Goal: Task Accomplishment & Management: Manage account settings

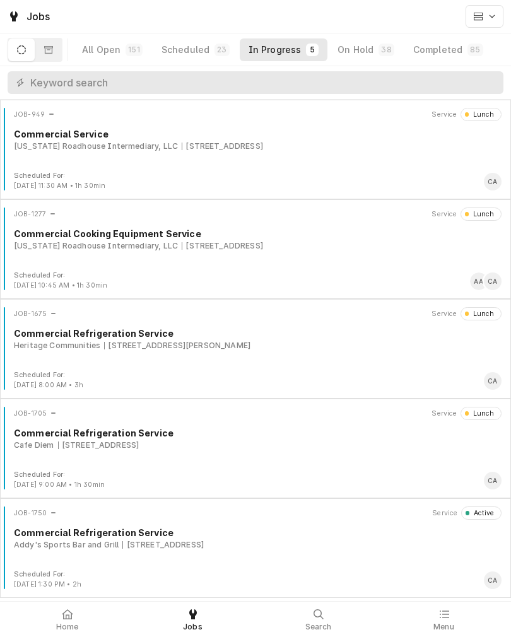
click at [117, 544] on div "Addy's Sports Bar and Grill 101 N 10th Street, Omaha, NE 68102" at bounding box center [257, 544] width 487 height 11
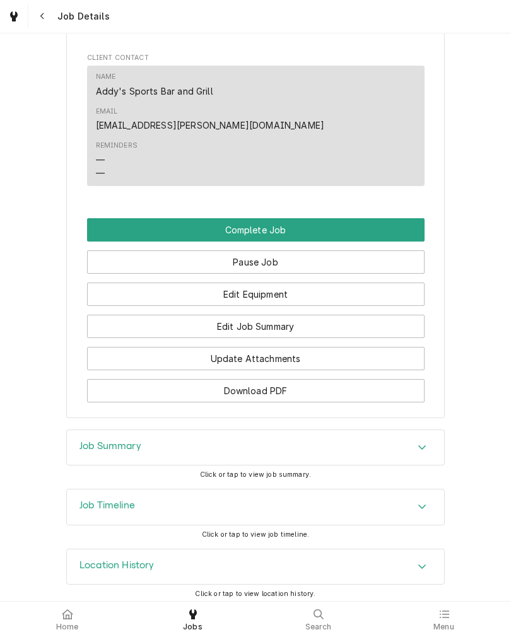
scroll to position [800, 0]
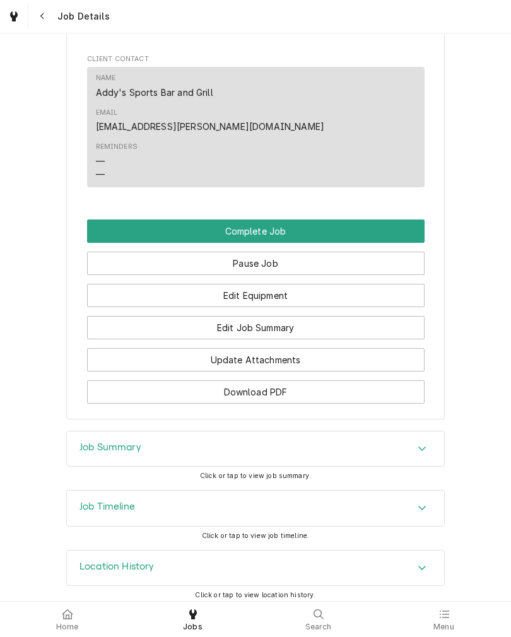
click at [113, 316] on button "Edit Job Summary" at bounding box center [255, 327] width 337 height 23
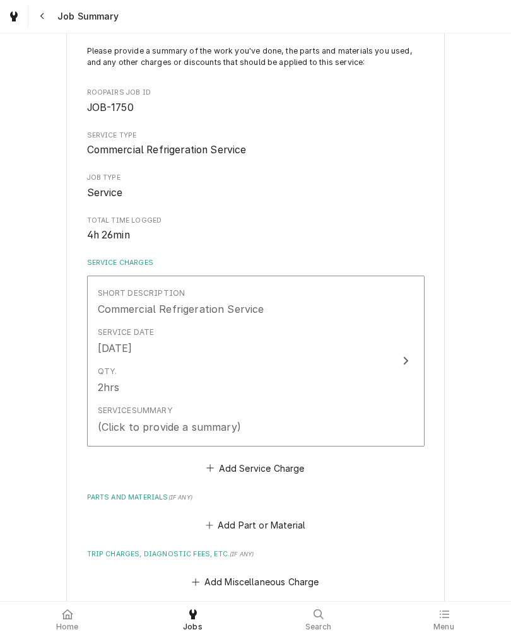
scroll to position [84, 0]
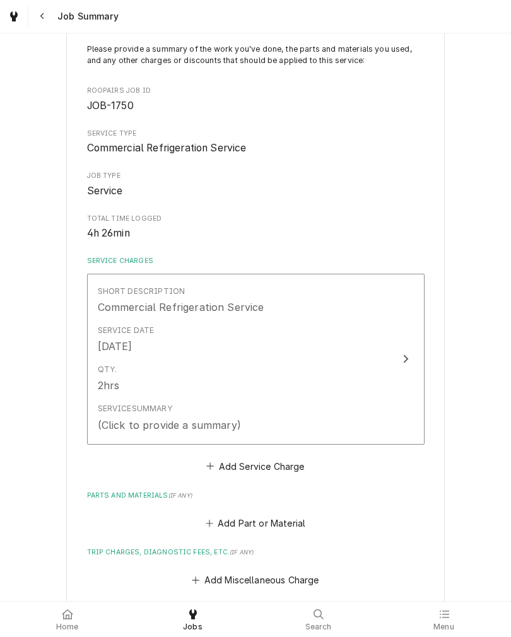
click at [373, 366] on div "Qty. 2hrs" at bounding box center [242, 378] width 289 height 39
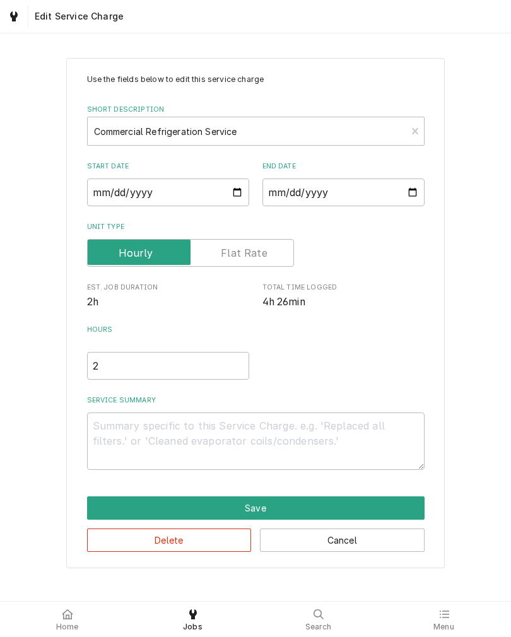
type textarea "x"
click at [112, 364] on input "2" at bounding box center [168, 366] width 162 height 28
type textarea "x"
type input "4"
type textarea "x"
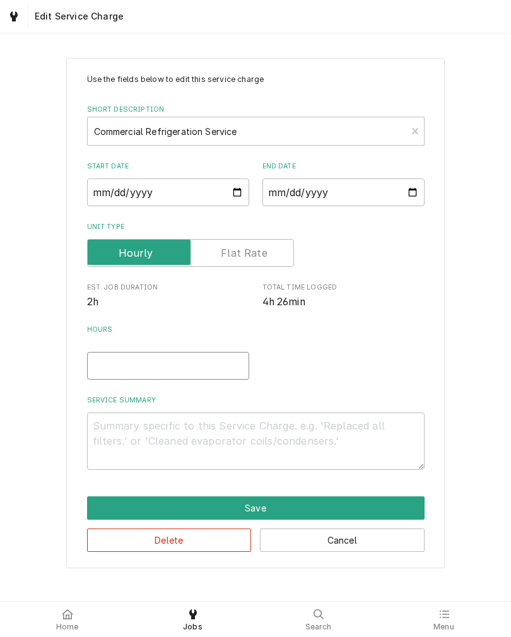
type textarea "x"
type input "4.5"
click at [120, 430] on textarea "Service Summary" at bounding box center [255, 440] width 337 height 57
type textarea "W"
type textarea "x"
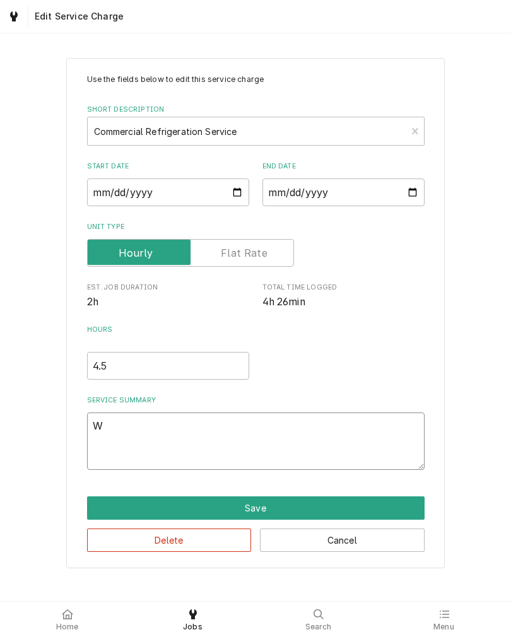
type textarea "WI"
type textarea "x"
type textarea "W"
type textarea "x"
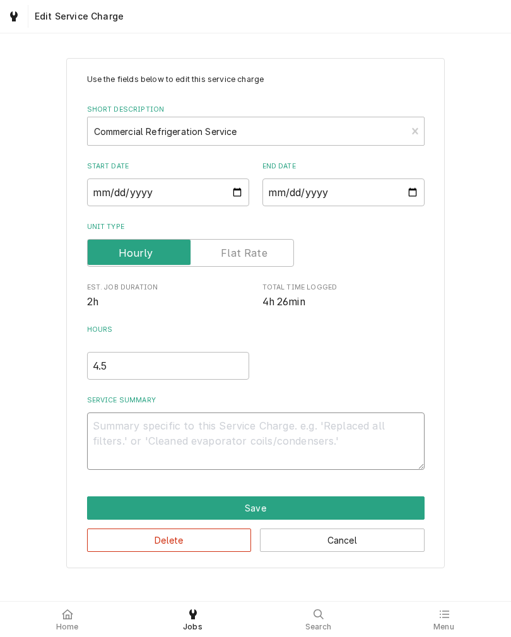
type textarea "B"
type textarea "x"
type textarea "W"
type textarea "x"
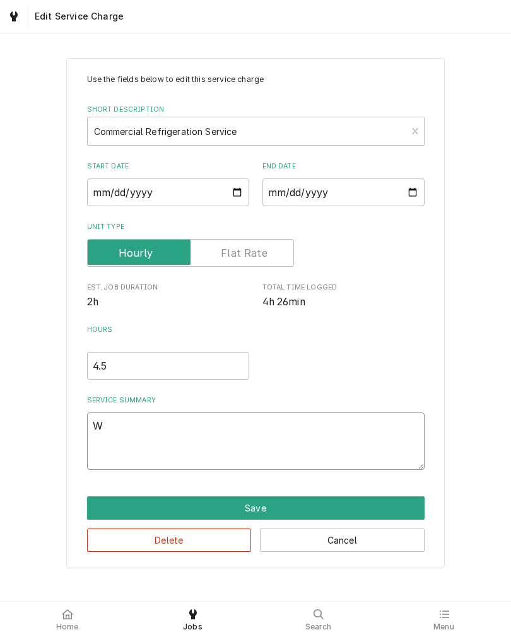
type textarea "Wa"
type textarea "x"
type textarea "Wal"
type textarea "x"
type textarea "Walk"
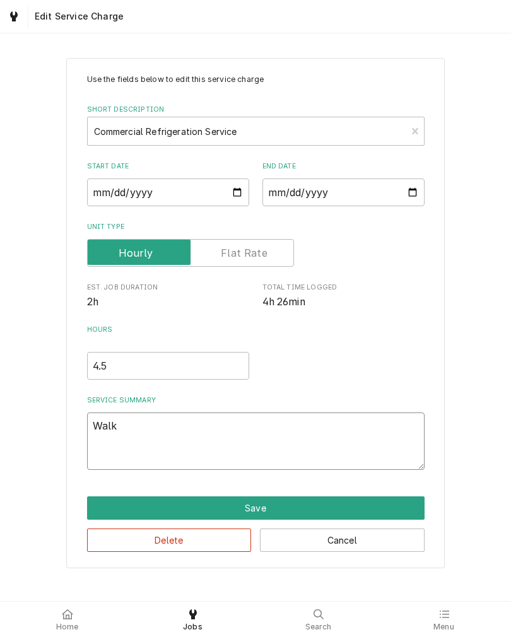
type textarea "x"
type textarea "Walk-"
type textarea "x"
type textarea "Walk-i"
type textarea "x"
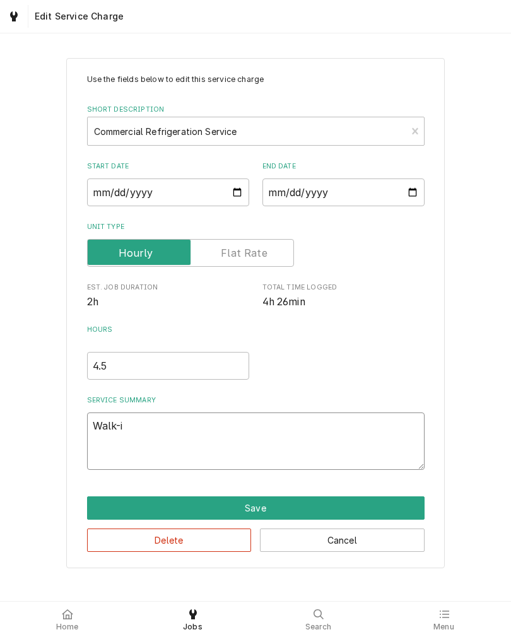
type textarea "Walk-in"
type textarea "x"
type textarea "Walk-in"
type textarea "x"
type textarea "Walk-in b"
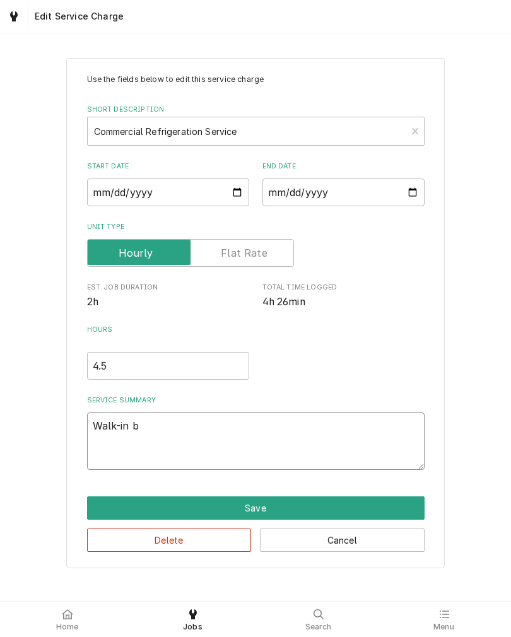
type textarea "x"
type textarea "Walk-in be"
type textarea "x"
type textarea "Walk-in bee"
type textarea "x"
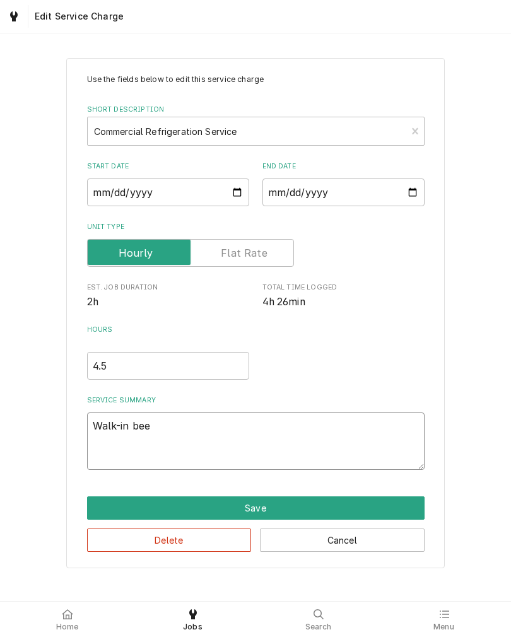
type textarea "Walk-in beer"
type textarea "x"
type textarea "Walk-in beer"
type textarea "x"
type textarea "Walk-in beer c"
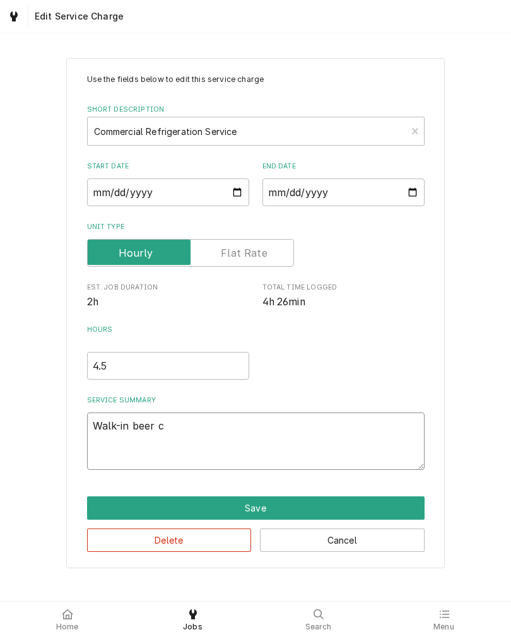
type textarea "x"
type textarea "Walk-in beer co"
type textarea "x"
type textarea "Walk-in beer coo"
type textarea "x"
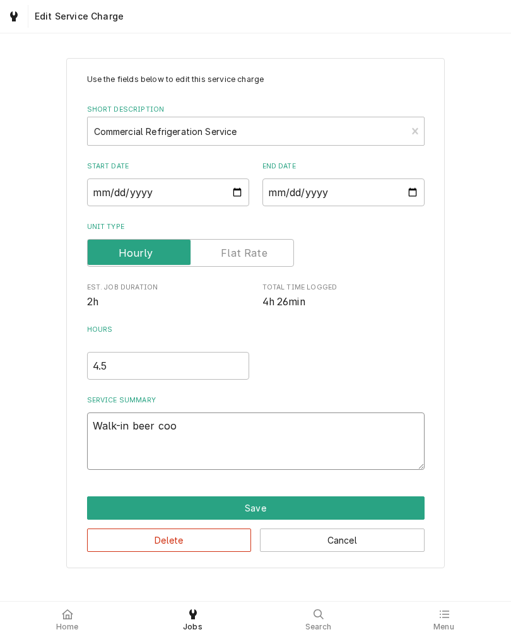
type textarea "Walk-in beer cool"
type textarea "x"
type textarea "Walk-in beer coole"
type textarea "x"
type textarea "Walk-in beer cooler"
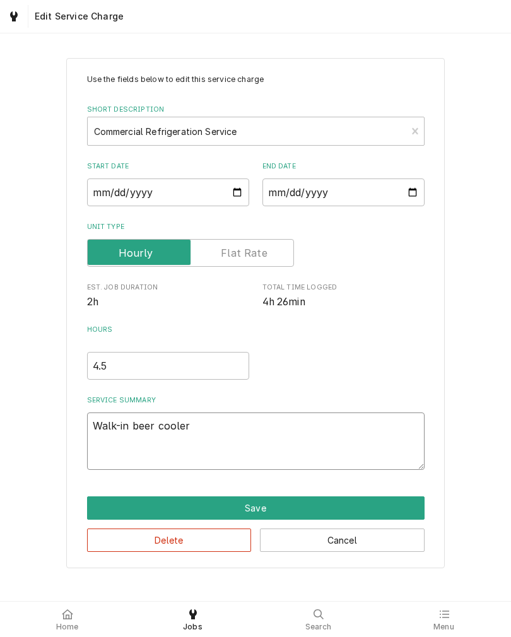
type textarea "x"
type textarea "Walk-in beer cooler"
type textarea "x"
type textarea "Walk-in beer cooler w"
type textarea "x"
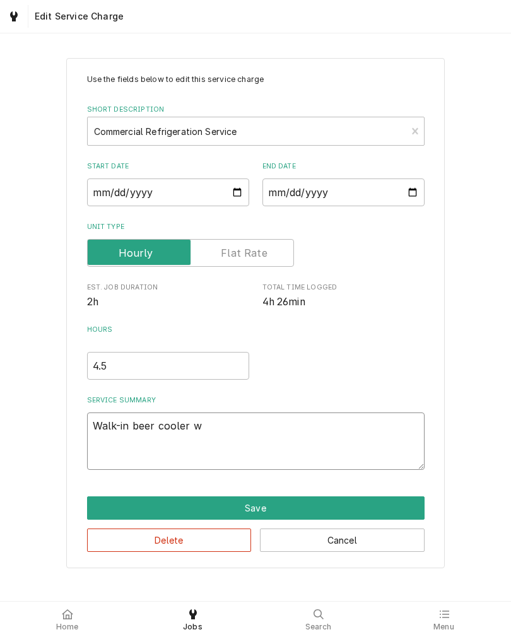
type textarea "Walk-in beer cooler wa"
type textarea "x"
type textarea "Walk-in beer cooler war"
type textarea "x"
type textarea "Walk-in beer cooler warm"
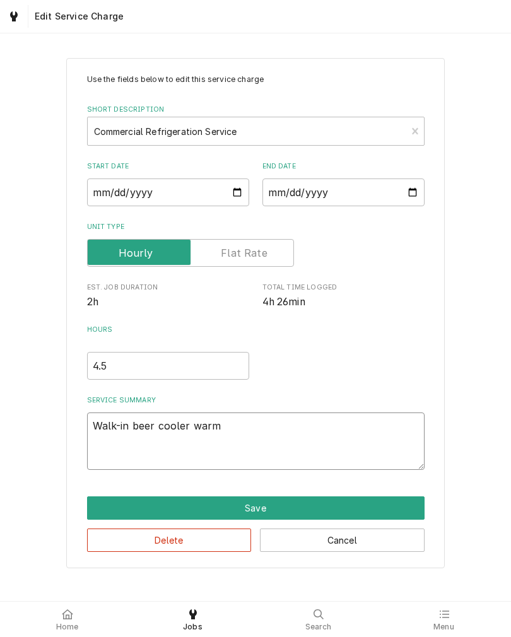
type textarea "x"
type textarea "Walk-in beer cooler warm,"
type textarea "x"
type textarea "Walk-in beer cooler warm,"
type textarea "x"
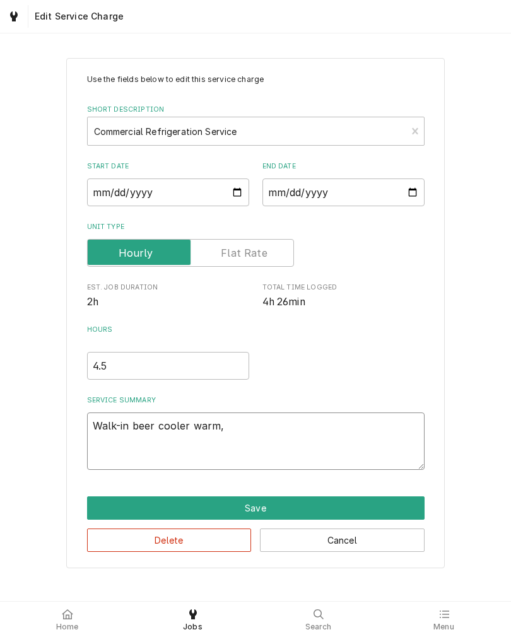
type textarea "Walk-in beer cooler warm, w"
type textarea "x"
type textarea "Walk-in beer cooler warm, we"
type textarea "x"
type textarea "Walk-in beer cooler warm, wei"
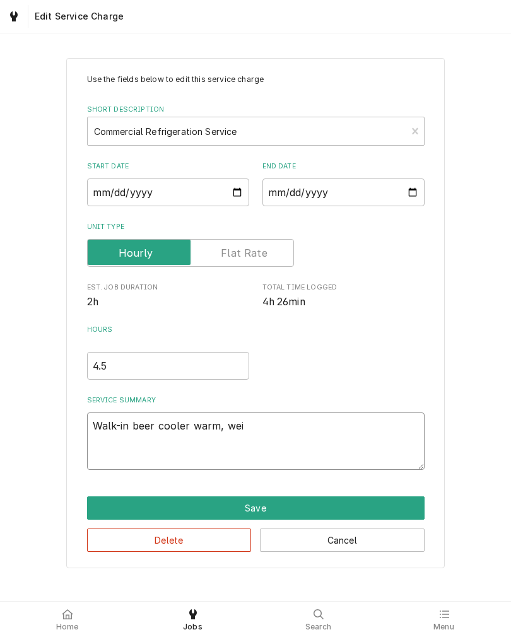
type textarea "x"
type textarea "Walk-in beer cooler warm, [PERSON_NAME]"
type textarea "x"
type textarea "Walk-in beer cooler warm, weird"
type textarea "x"
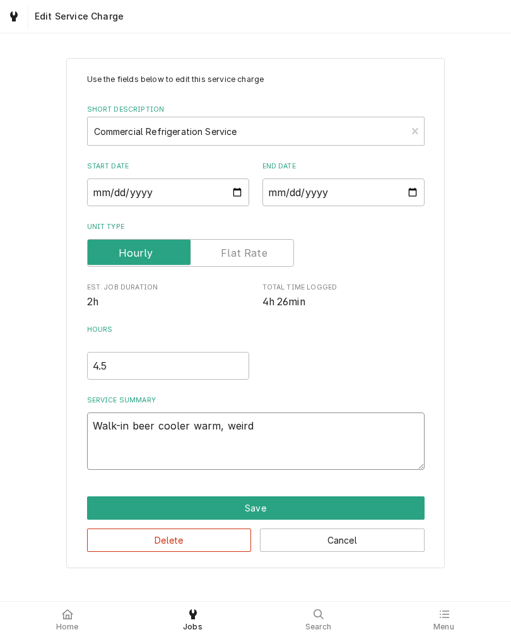
type textarea "Walk-in beer cooler warm, weird"
type textarea "x"
type textarea "Walk-in beer cooler warm, weird s"
type textarea "x"
type textarea "Walk-in beer cooler warm, weird sm"
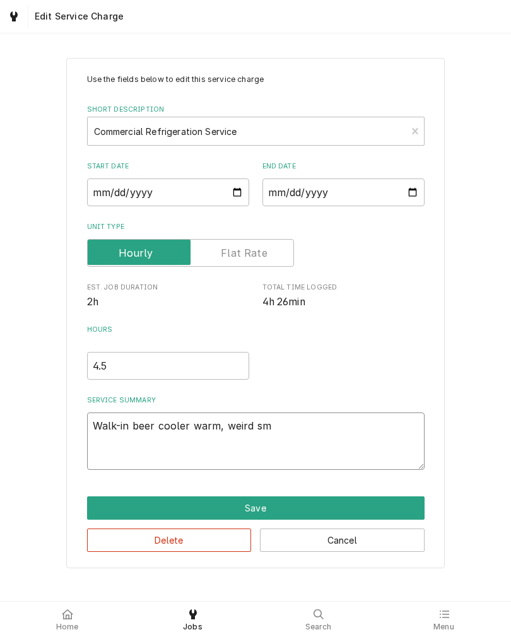
type textarea "x"
type textarea "Walk-in beer cooler warm, weird sme"
type textarea "x"
type textarea "Walk-in beer cooler warm, weird smel"
type textarea "x"
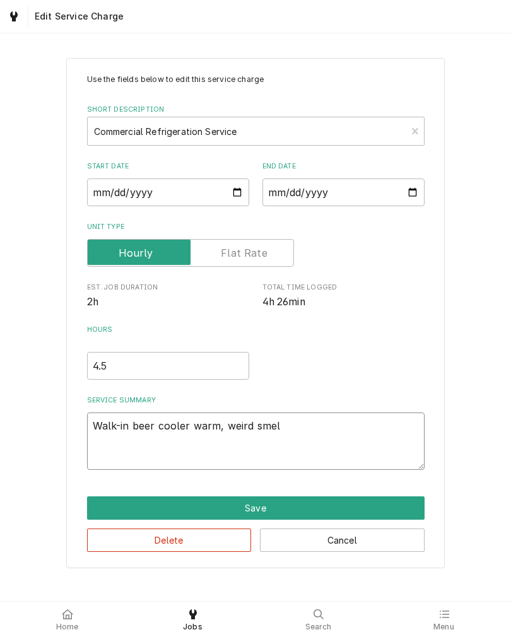
type textarea "Walk-in beer cooler warm, weird smell"
type textarea "x"
type textarea "Walk-in beer cooler warm, weird smell,"
type textarea "x"
type textarea "Walk-in beer cooler warm, weird smell"
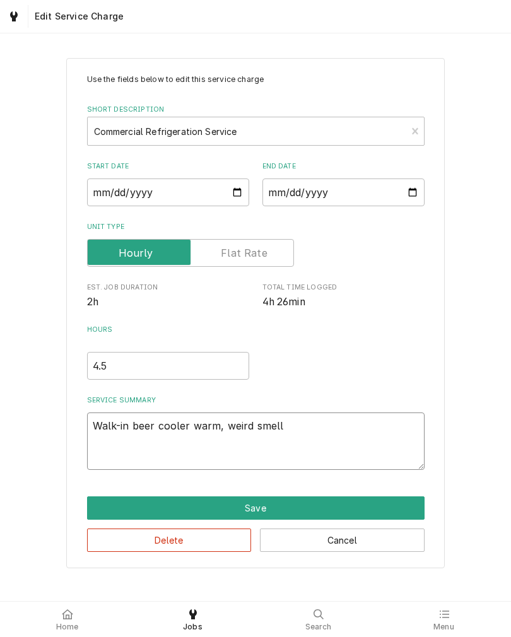
type textarea "x"
type textarea "Walk-in beer cooler warm, weird smell."
type textarea "x"
type textarea "Walk-in beer cooler warm, weird smell."
type textarea "x"
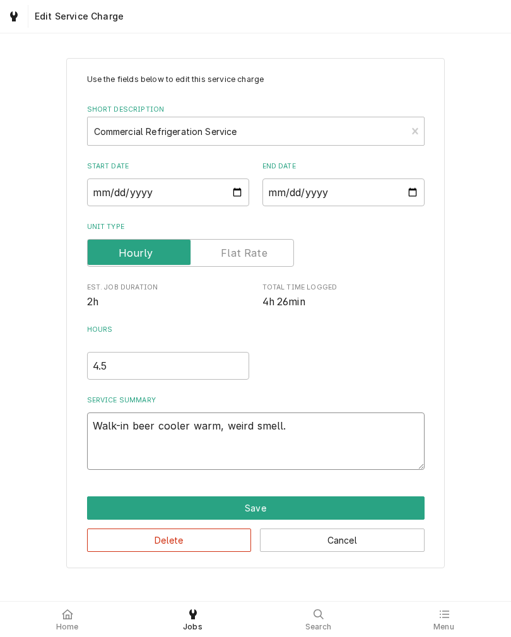
type textarea "Walk-in beer cooler warm, weird smell. F"
type textarea "x"
type textarea "Walk-in beer cooler warm, weird smell. Fo"
type textarea "x"
type textarea "Walk-in beer cooler warm, weird smell. Fou"
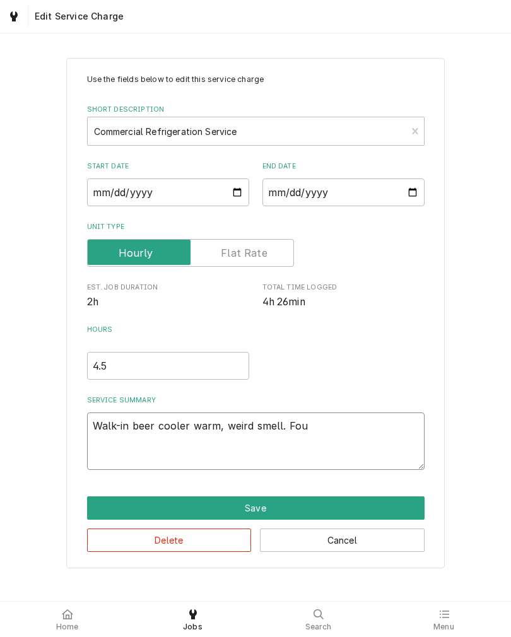
type textarea "x"
type textarea "Walk-in beer cooler warm, weird smell. Foun"
type textarea "x"
type textarea "Walk-in beer cooler warm, weird smell. Found"
type textarea "x"
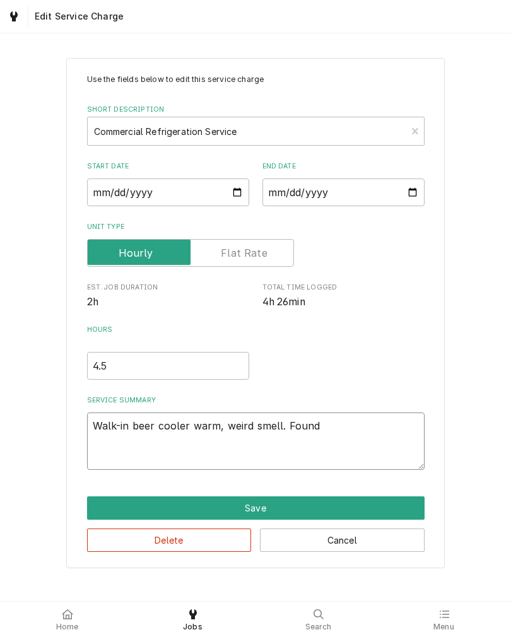
type textarea "Walk-in beer cooler warm, weird smell. Found"
type textarea "x"
type textarea "Walk-in beer cooler warm, weird smell. Found b"
type textarea "x"
type textarea "Walk-in beer cooler warm, weird smell. Found ba"
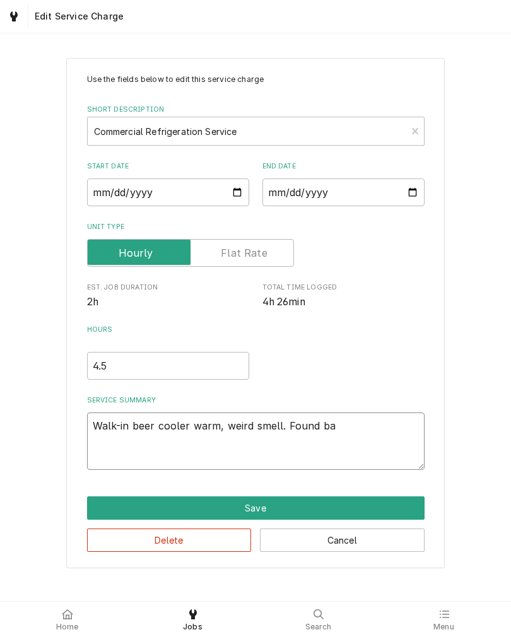
type textarea "x"
type textarea "Walk-in beer cooler warm, weird smell. Found bad"
type textarea "x"
type textarea "Walk-in beer cooler warm, weird smell. Found bad"
type textarea "x"
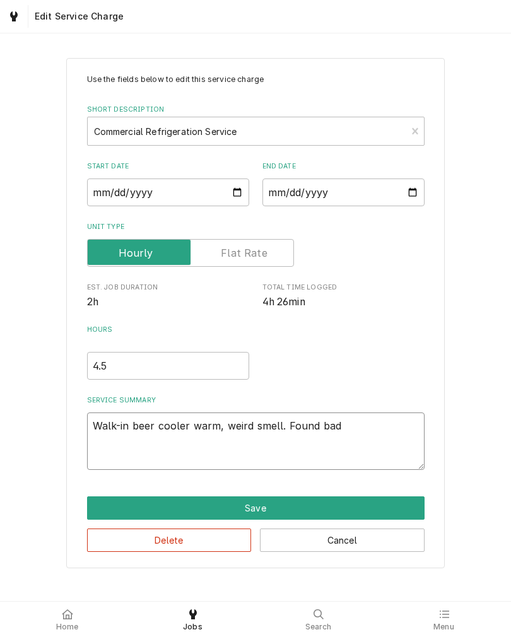
type textarea "Walk-in beer cooler warm, weird smell. Found bad f"
type textarea "x"
type textarea "Walk-in beer cooler warm, weird smell. Found bad fa"
type textarea "x"
type textarea "Walk-in beer cooler warm, weird smell. Found bad fan"
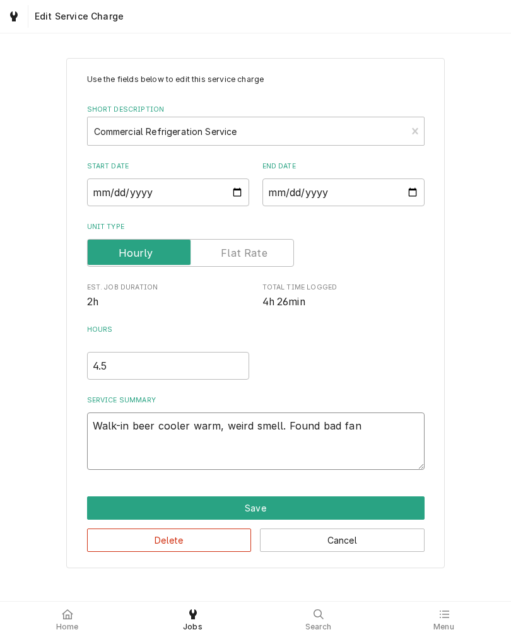
type textarea "x"
type textarea "Walk-in beer cooler warm, weird smell. Found bad fan de"
type textarea "x"
type textarea "Walk-in beer cooler warm, weird smell. Found bad fan del"
type textarea "x"
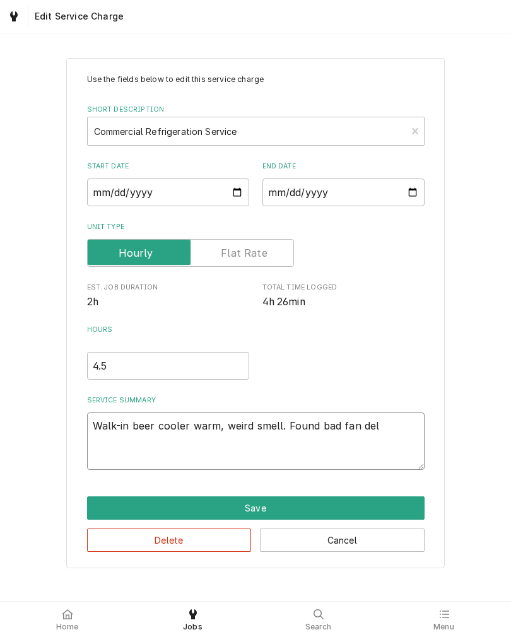
type textarea "Walk-in beer cooler warm, weird smell. Found bad fan dela"
type textarea "x"
type textarea "Walk-in beer cooler warm, weird smell. Found bad fan delay"
type textarea "x"
type textarea "Walk-in beer cooler warm, weird smell. Found bad fan delay."
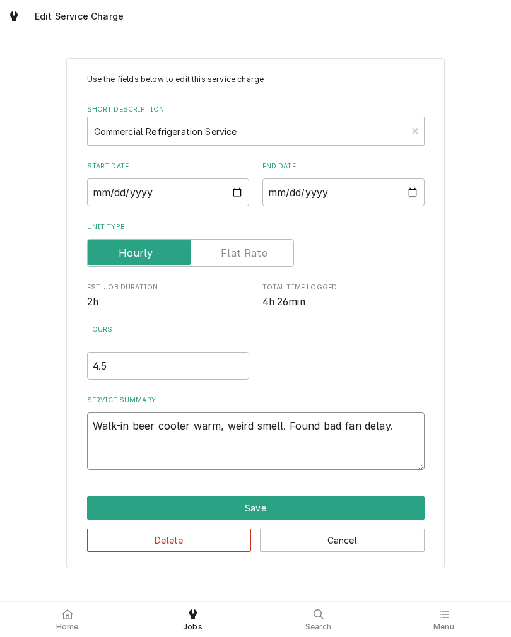
type textarea "x"
type textarea "Walk-in beer cooler warm, weird smell. Found bad fan delay."
type textarea "x"
type textarea "Walk-in beer cooler warm, weird smell. Found bad fan delay. K"
type textarea "x"
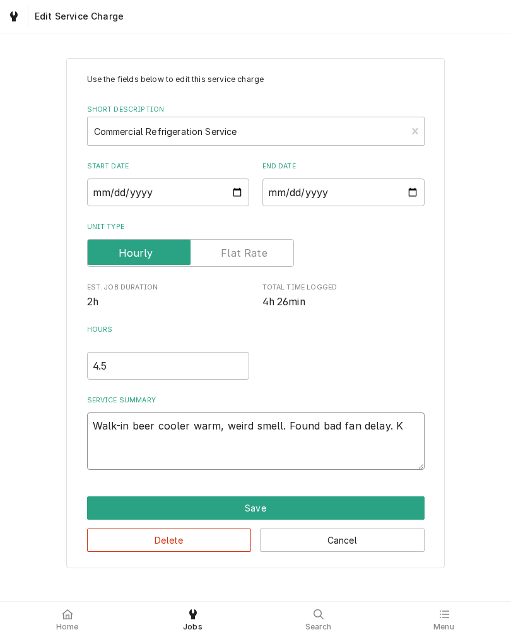
type textarea "Walk-in beer cooler warm, weird smell. Found bad fan delay. Ke"
type textarea "x"
type textarea "Walk-in beer cooler warm, weird smell. Found bad fan delay. Kee"
type textarea "x"
type textarea "Walk-in beer cooler warm, weird smell. Found bad fan delay. Keep"
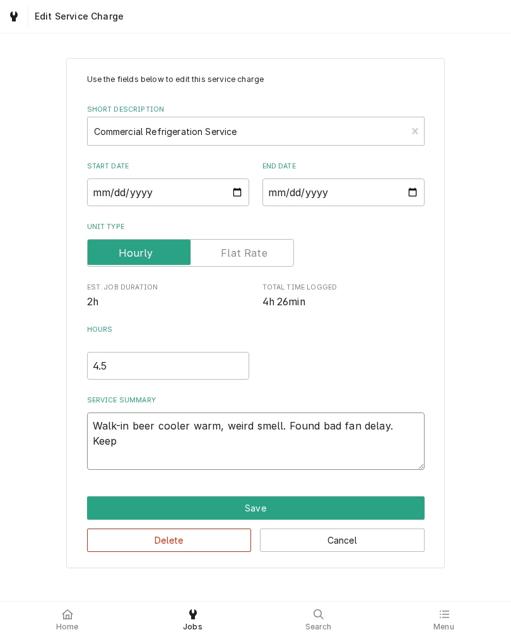
type textarea "x"
type textarea "Walk-in beer cooler warm, weird smell. Found bad fan delay. Keepi"
type textarea "x"
type textarea "Walk-in beer cooler warm, weird smell. Found bad fan delay. Keepig"
type textarea "x"
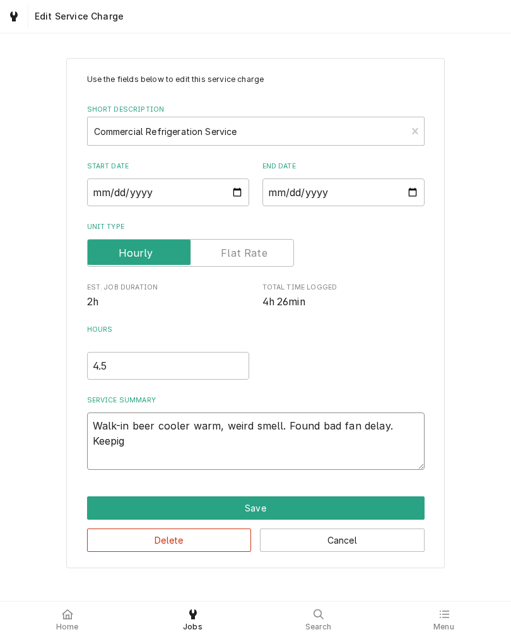
type textarea "Walk-in beer cooler warm, weird smell. Found bad fan delay. Keeping"
type textarea "x"
type textarea "Walk-in beer cooler warm, weird smell. Found bad fan delay. Keeping"
type textarea "x"
type textarea "Walk-in beer cooler warm, weird smell. Found bad fan delay. Keeping f"
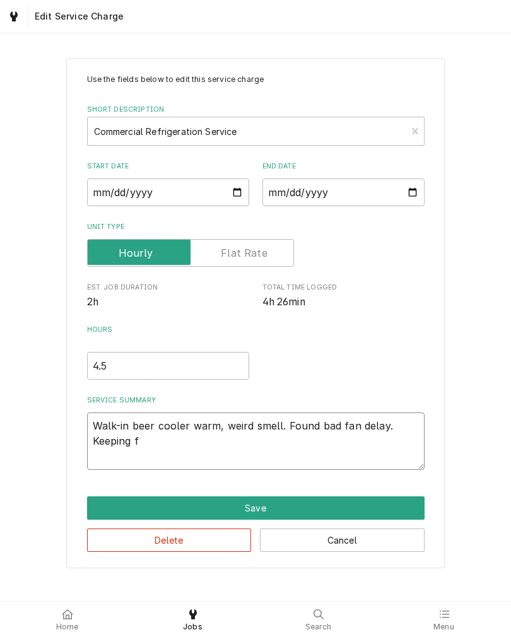
type textarea "x"
type textarea "Walk-in beer cooler warm, weird smell. Found bad fan delay. Keeping fa"
type textarea "x"
type textarea "Walk-in beer cooler warm, weird smell. Found bad fan delay. Keeping fan"
type textarea "x"
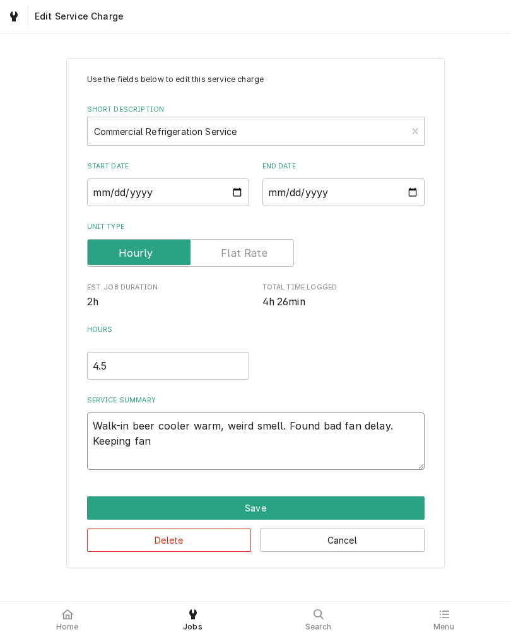
type textarea "Walk-in beer cooler warm, weird smell. Found bad fan delay. Keeping fans"
type textarea "x"
type textarea "Walk-in beer cooler warm, weird smell. Found bad fan delay. Keeping fans"
type textarea "x"
type textarea "Walk-in beer cooler warm, weird smell. Found bad fan delay. Keeping fans o"
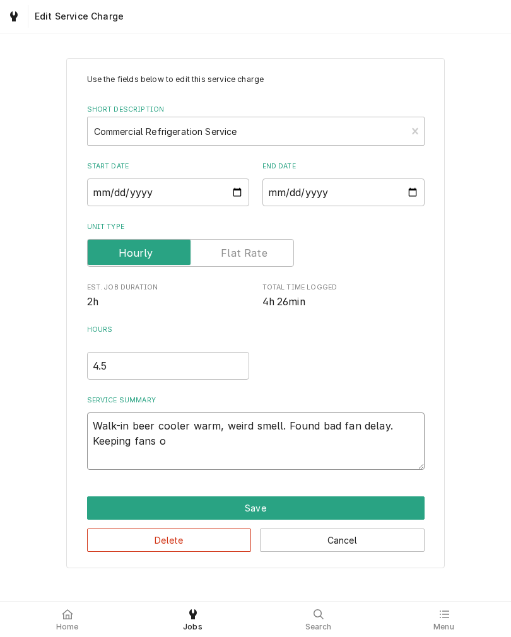
type textarea "x"
type textarea "Walk-in beer cooler warm, weird smell. Found bad fan delay. Keeping fans of"
type textarea "x"
type textarea "Walk-in beer cooler warm, weird smell. Found bad fan delay. Keeping fans off"
type textarea "x"
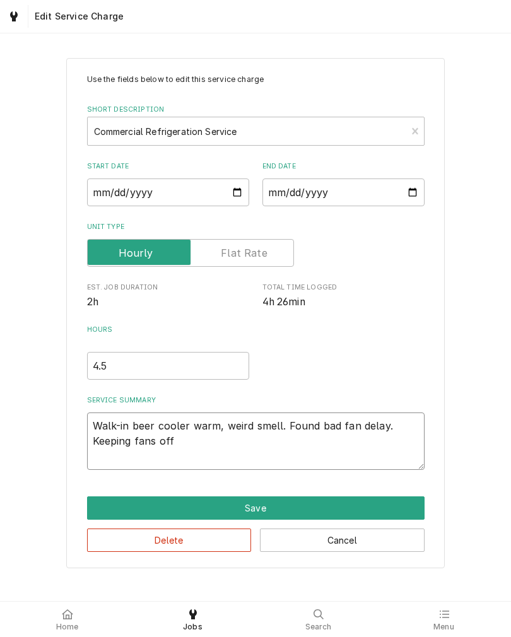
type textarea "Walk-in beer cooler warm, weird smell. Found bad fan delay. Keeping fans off"
type textarea "x"
type textarea "Walk-in beer cooler warm, weird smell. Found bad fan delay. Keeping fans off a"
type textarea "x"
type textarea "Walk-in beer cooler warm, weird smell. Found bad fan delay. Keeping fans off af"
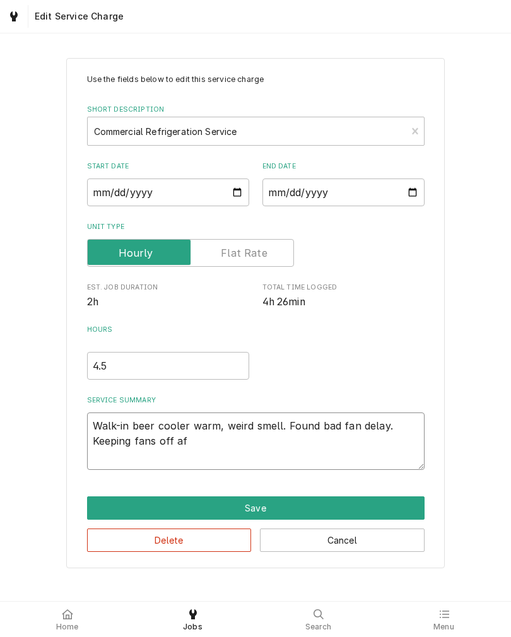
type textarea "x"
type textarea "Walk-in beer cooler warm, weird smell. Found bad fan delay. Keeping fans off aft"
type textarea "x"
type textarea "Walk-in beer cooler warm, weird smell. Found bad fan delay. Keeping fans off af…"
type textarea "x"
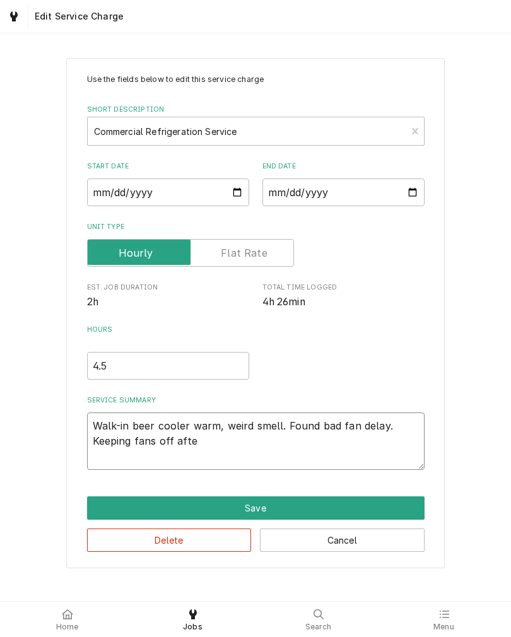
type textarea "Walk-in beer cooler warm, weird smell. Found bad fan delay. Keeping fans off af…"
type textarea "x"
type textarea "Walk-in beer cooler warm, weird smell. Found bad fan delay. Keeping fans off af…"
type textarea "x"
type textarea "Walk-in beer cooler warm, weird smell. Found bad fan delay. Keeping fans off af…"
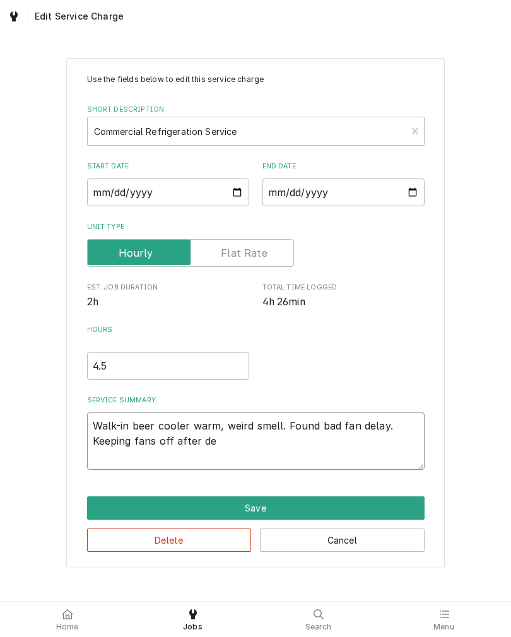
type textarea "x"
type textarea "Walk-in beer cooler warm, weird smell. Found bad fan delay. Keeping fans off af…"
type textarea "x"
type textarea "Walk-in beer cooler warm, weird smell. Found bad fan delay. Keeping fans off af…"
type textarea "x"
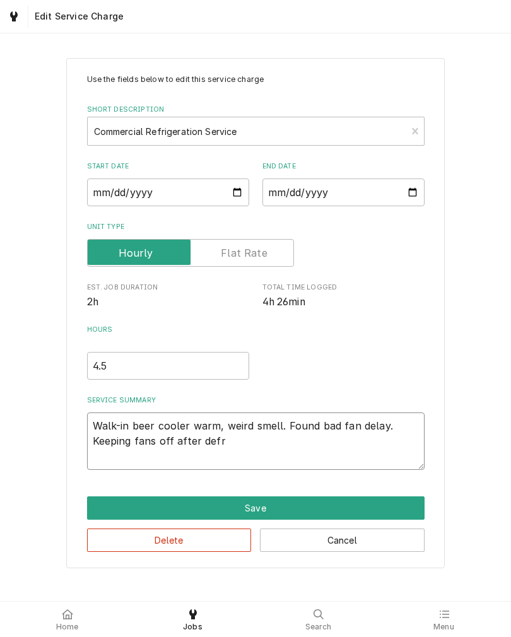
type textarea "Walk-in beer cooler warm, weird smell. Found bad fan delay. Keeping fans off af…"
type textarea "x"
type textarea "Walk-in beer cooler warm, weird smell. Found bad fan delay. Keeping fans off af…"
type textarea "x"
type textarea "Walk-in beer cooler warm, weird smell. Found bad fan delay. Keeping fans off af…"
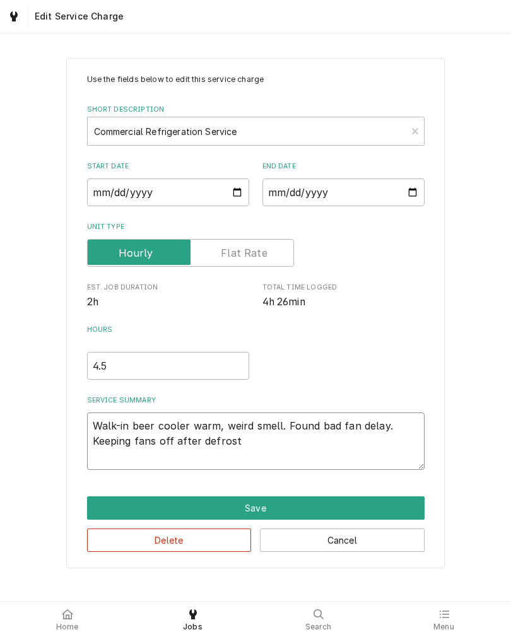
type textarea "x"
type textarea "Walk-in beer cooler warm, weird smell. Found bad fan delay. Keeping fans off af…"
type textarea "x"
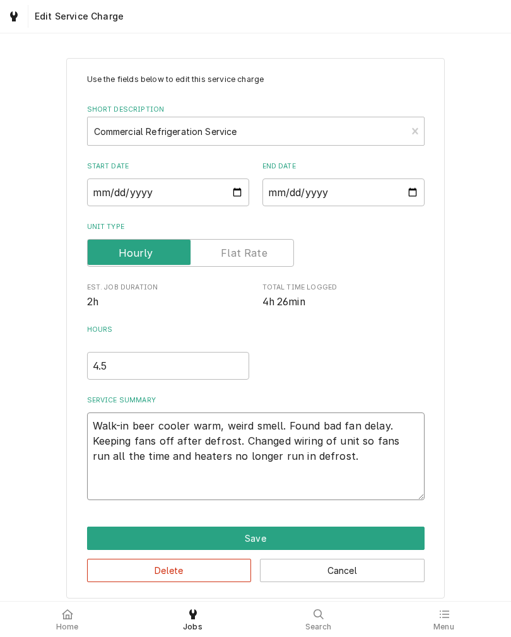
click at [91, 425] on textarea "Walk-in beer cooler warm, weird smell. Found bad fan delay. Keeping fans off af…" at bounding box center [255, 456] width 337 height 88
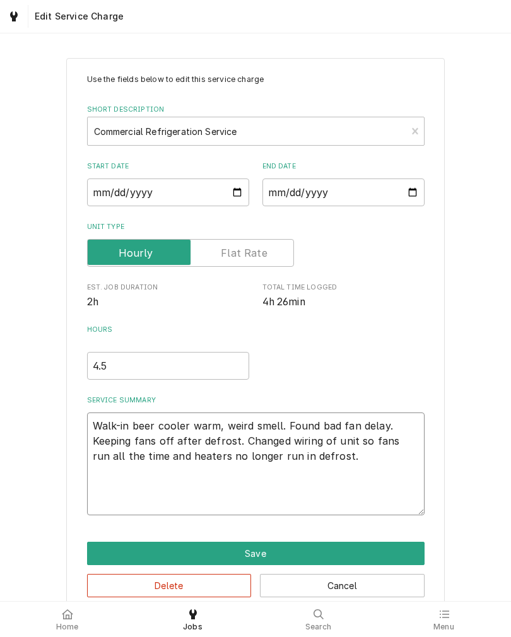
click at [95, 420] on textarea "Walk-in beer cooler warm, weird smell. Found bad fan delay. Keeping fans off af…" at bounding box center [255, 463] width 337 height 103
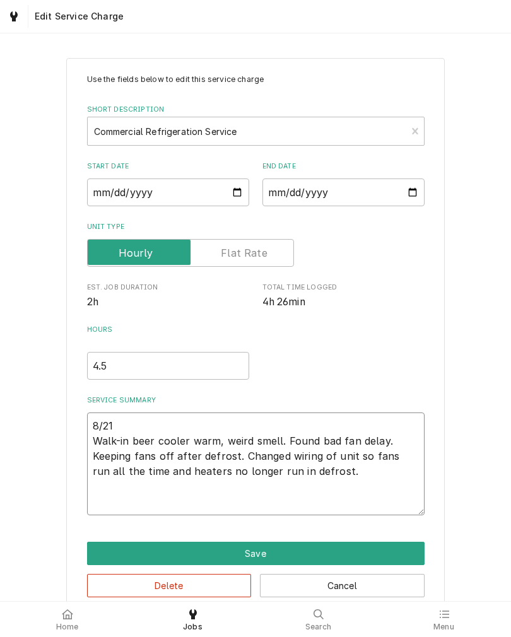
click at [102, 504] on textarea "8/21 Walk-in beer cooler warm, weird smell. Found bad fan delay. Keeping fans o…" at bounding box center [255, 463] width 337 height 103
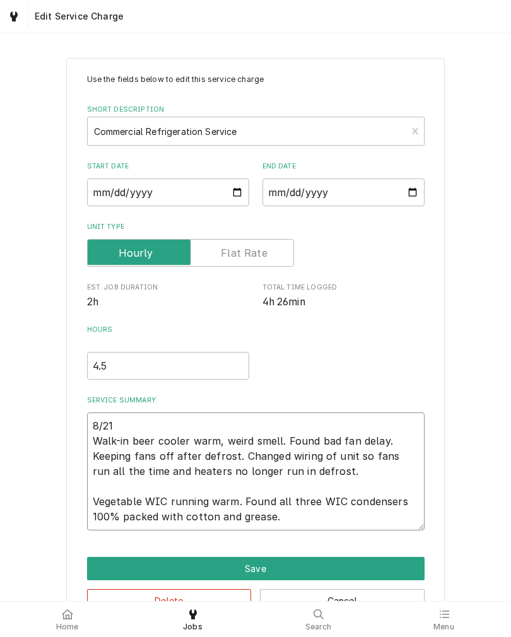
click at [247, 504] on textarea "8/21 Walk-in beer cooler warm, weird smell. Found bad fan delay. Keeping fans o…" at bounding box center [255, 471] width 337 height 118
click at [360, 517] on textarea "8/21 Walk-in beer cooler warm, weird smell. Found bad fan delay. Keeping fans o…" at bounding box center [255, 471] width 337 height 118
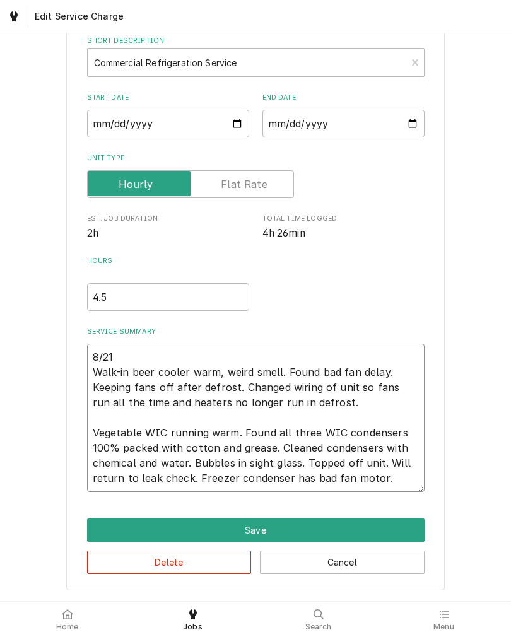
scroll to position [74, 0]
click at [473, 367] on div "Use the fields below to edit this service charge Short Description Commercial R…" at bounding box center [255, 289] width 511 height 623
click at [405, 475] on textarea "8/21 Walk-in beer cooler warm, weird smell. Found bad fan delay. Keeping fans o…" at bounding box center [255, 417] width 337 height 148
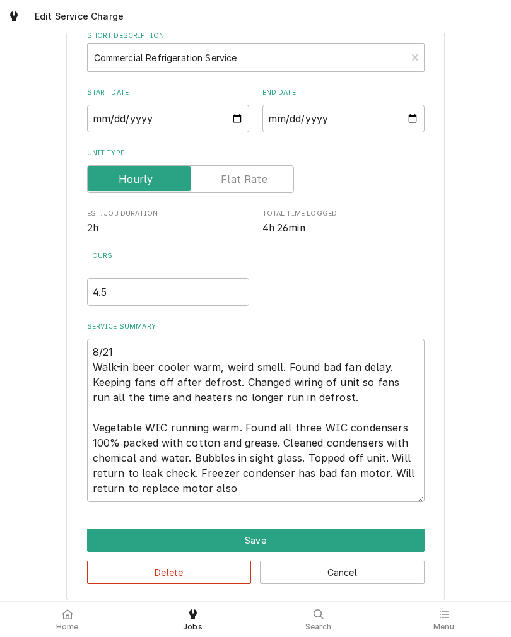
click at [43, 415] on div "Use the fields below to edit this service charge Short Description Commercial R…" at bounding box center [255, 292] width 511 height 638
click at [95, 539] on button "Save" at bounding box center [255, 539] width 337 height 23
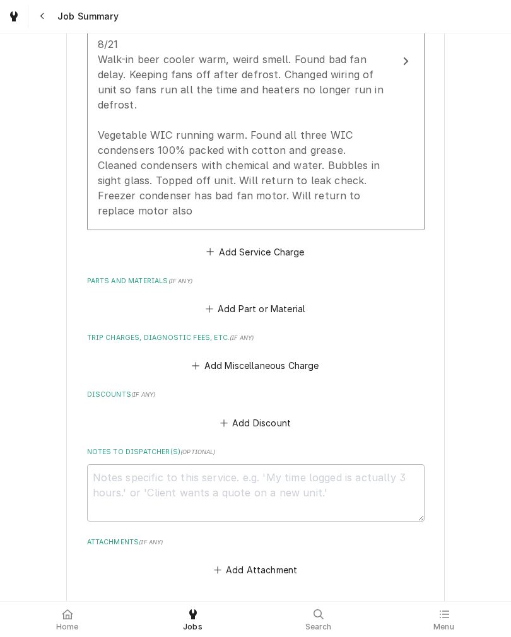
scroll to position [466, 0]
click at [299, 365] on button "Add Miscellaneous Charge" at bounding box center [255, 365] width 131 height 18
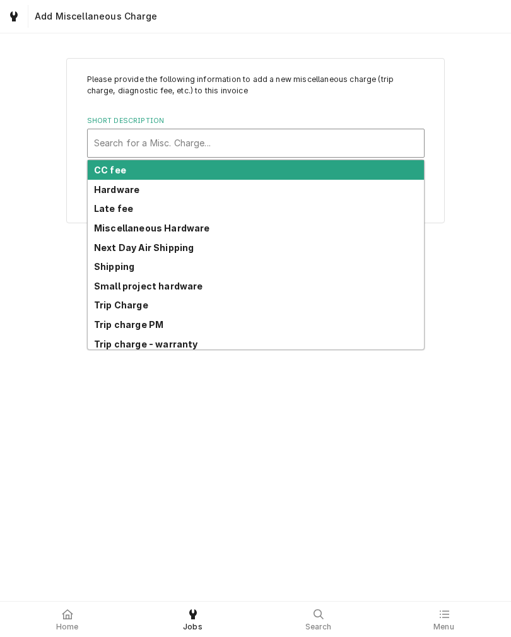
click at [97, 301] on strong "Trip Charge" at bounding box center [121, 304] width 54 height 11
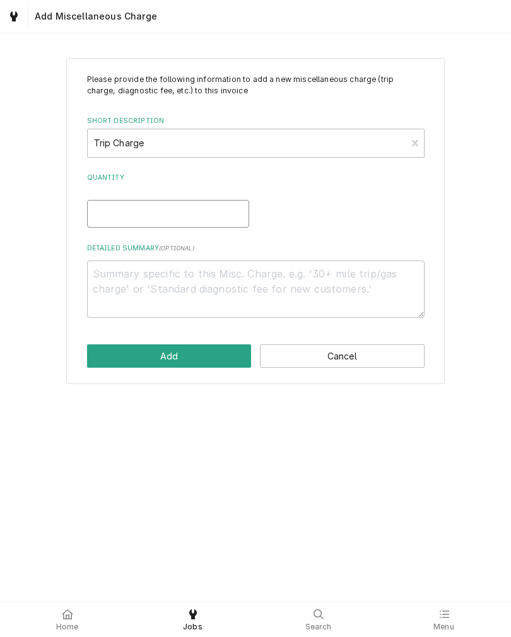
click at [104, 207] on input "Quantity" at bounding box center [168, 214] width 162 height 28
click at [99, 358] on button "Add" at bounding box center [169, 355] width 164 height 23
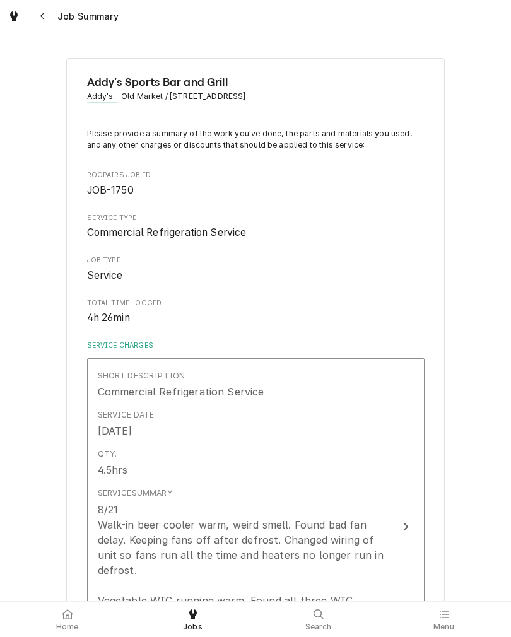
scroll to position [466, 0]
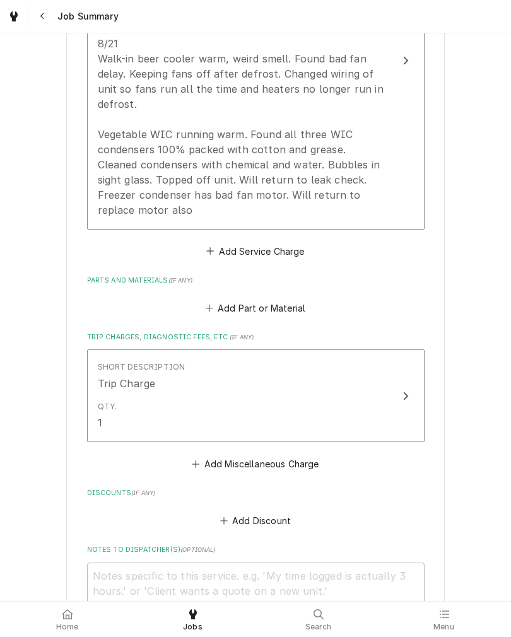
click at [289, 306] on button "Add Part or Material" at bounding box center [255, 308] width 104 height 18
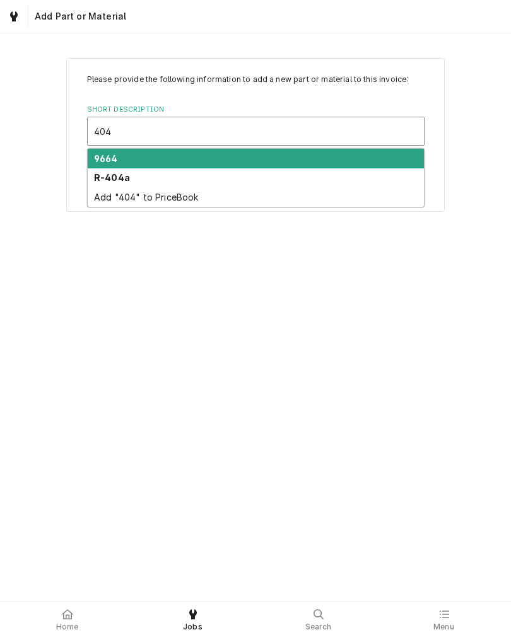
click at [105, 183] on strong "R-404a" at bounding box center [112, 177] width 36 height 11
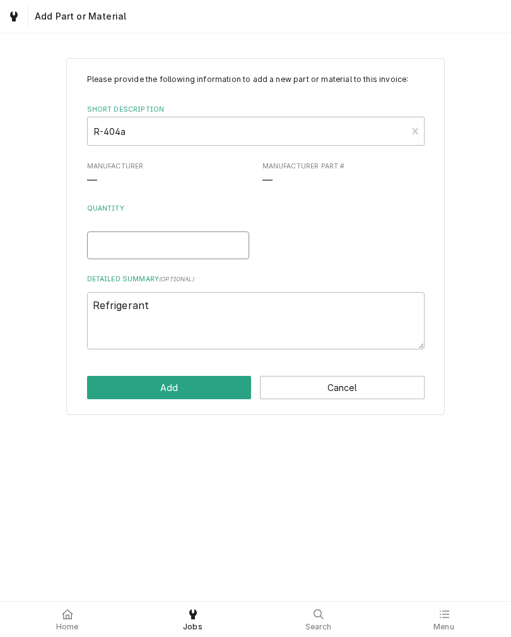
click at [103, 255] on input "Quantity" at bounding box center [168, 245] width 162 height 28
click at [102, 395] on button "Add" at bounding box center [169, 387] width 164 height 23
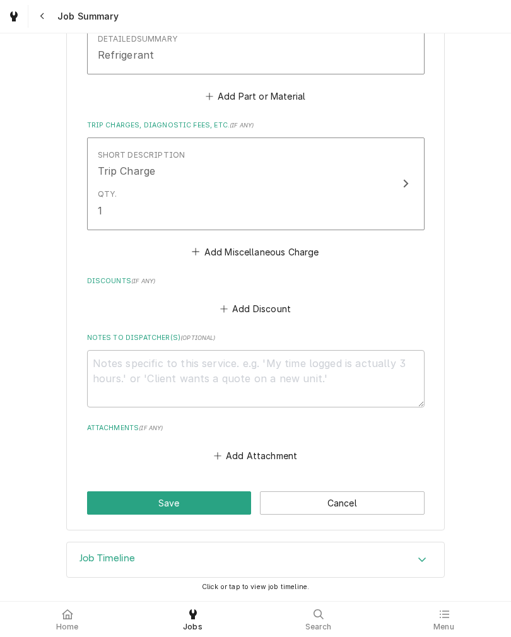
scroll to position [860, 0]
click at [101, 500] on button "Save" at bounding box center [169, 502] width 164 height 23
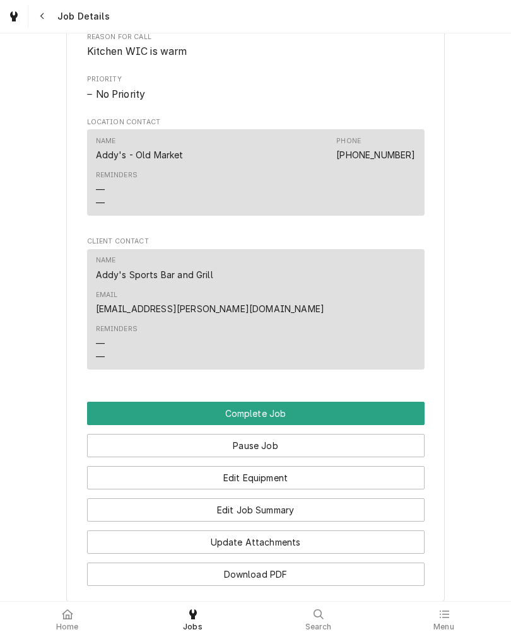
scroll to position [834, 0]
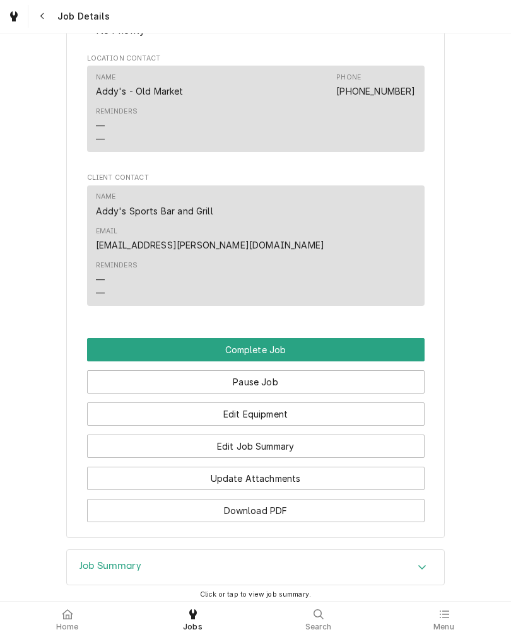
click at [400, 370] on button "Pause Job" at bounding box center [255, 381] width 337 height 23
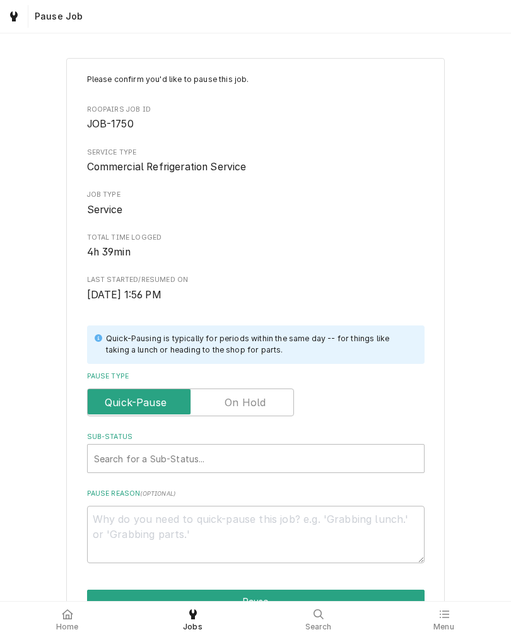
click at [247, 395] on input "Pause Type" at bounding box center [190, 402] width 195 height 28
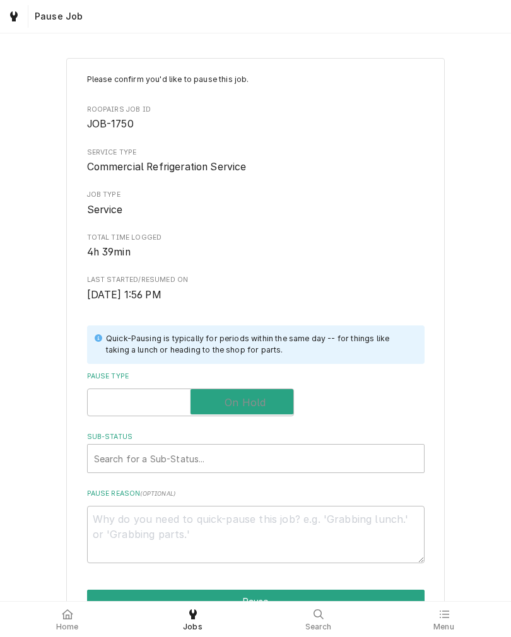
checkbox input "true"
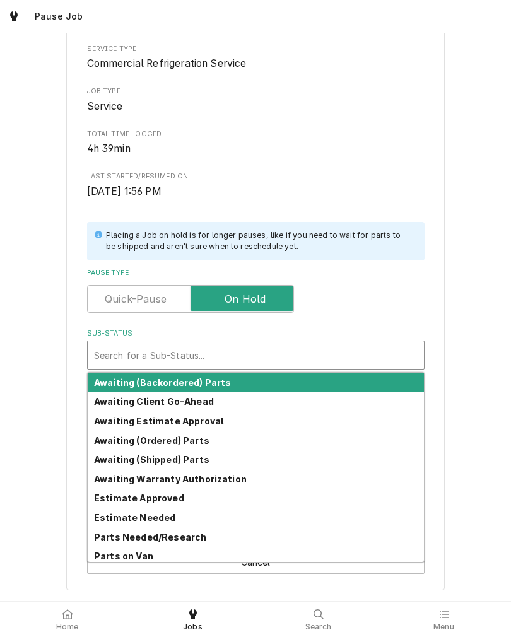
scroll to position [108, 0]
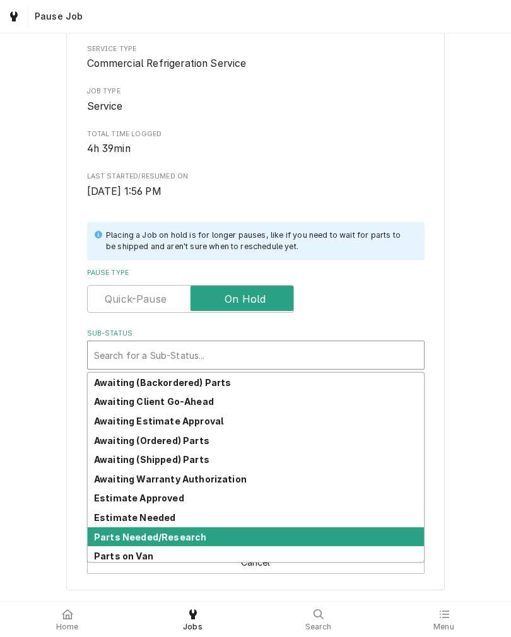
click at [108, 531] on strong "Parts Needed/Research" at bounding box center [150, 536] width 112 height 11
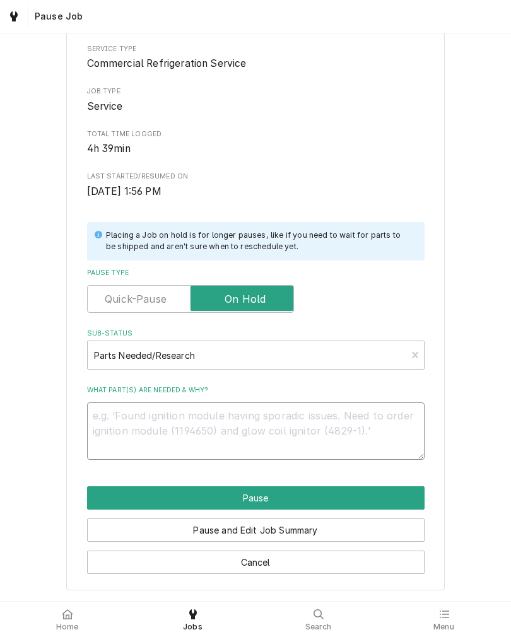
click at [116, 424] on textarea "What part(s) are needed & why?" at bounding box center [255, 430] width 337 height 57
type textarea "x"
type textarea "L"
type textarea "x"
type textarea "Le"
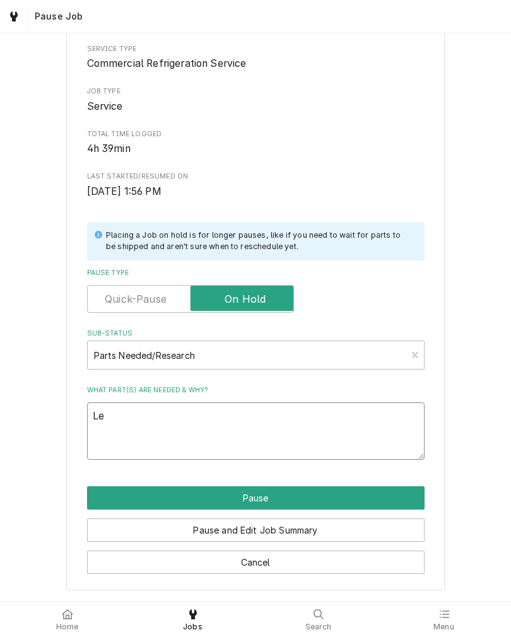
type textarea "x"
type textarea "Lea"
type textarea "x"
type textarea "Leak"
type textarea "x"
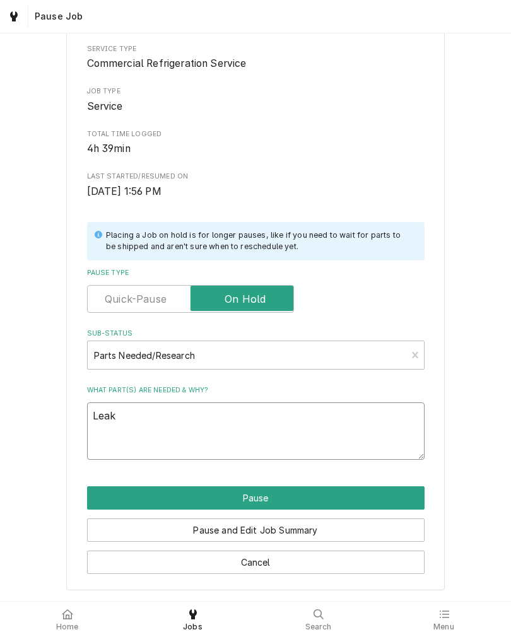
type textarea "Leak"
type textarea "x"
type textarea "Leak c"
type textarea "x"
type textarea "Leak ch"
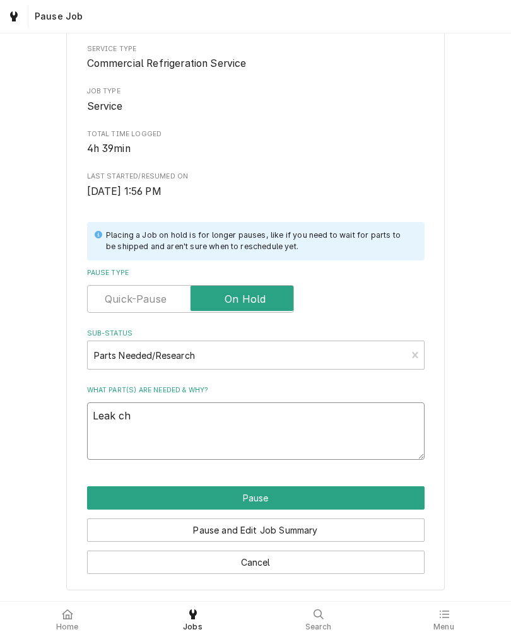
type textarea "x"
type textarea "Leak che"
type textarea "x"
type textarea "Leak chec"
type textarea "x"
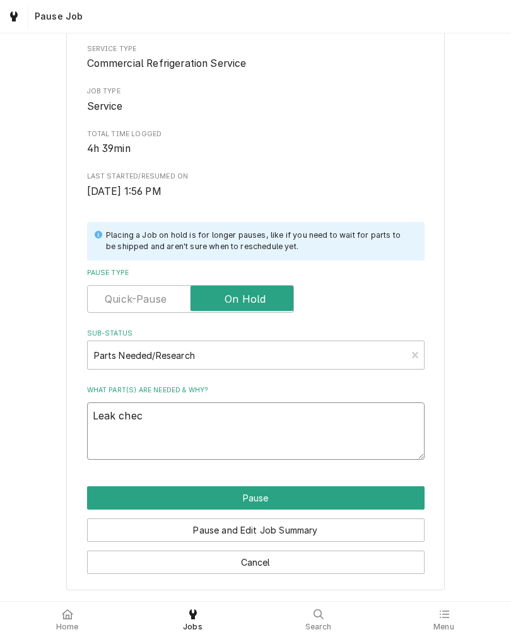
type textarea "Leak check"
type textarea "x"
type textarea "Leak check"
type textarea "x"
type textarea "Leak check a"
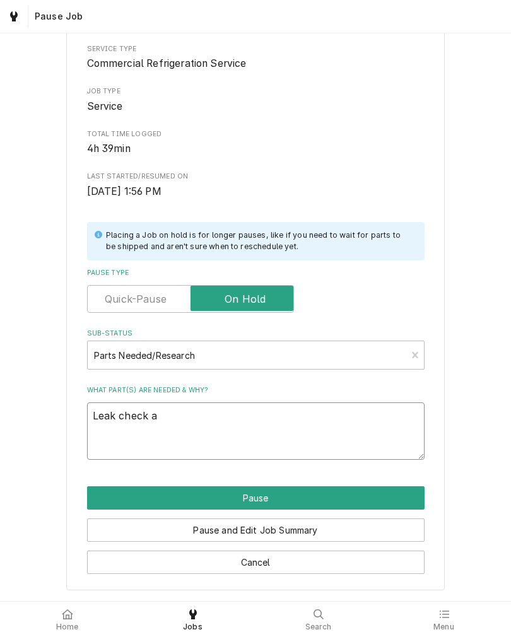
type textarea "x"
type textarea "Leak check an"
type textarea "x"
type textarea "Leak check and"
type textarea "x"
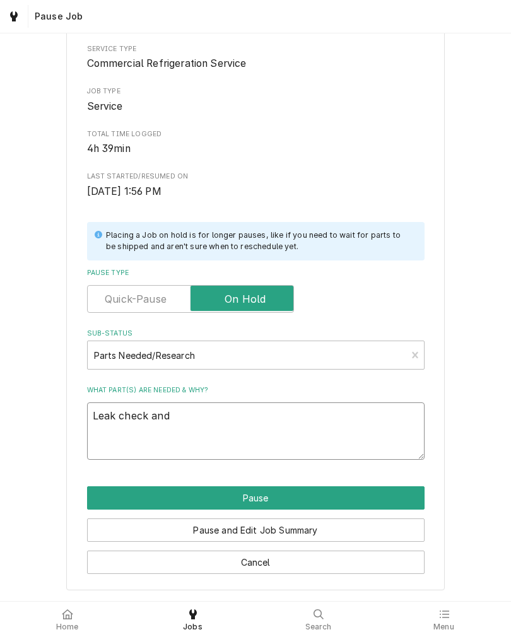
type textarea "Leak check and"
type textarea "x"
type textarea "Leak check and 1"
type textarea "x"
type textarea "Leak check and 1/"
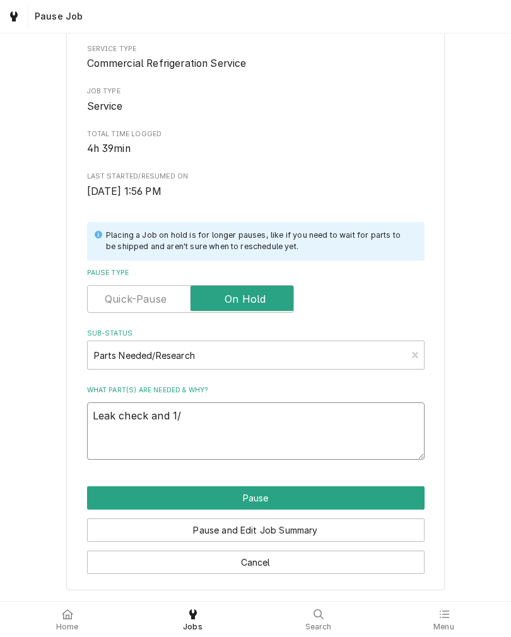
type textarea "x"
type textarea "Leak check and 1/1"
type textarea "x"
type textarea "Leak check and 1/15"
type textarea "x"
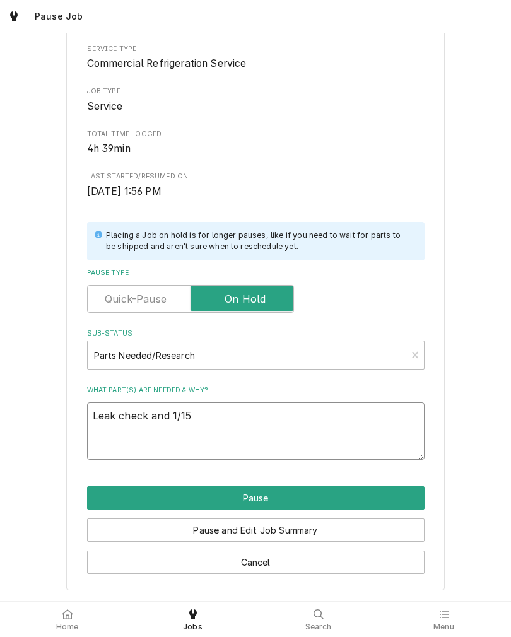
type textarea "Leak check and 1/15h"
type textarea "x"
type textarea "Leak check and 1/15hp"
type textarea "x"
type textarea "Leak check and 1/15hp"
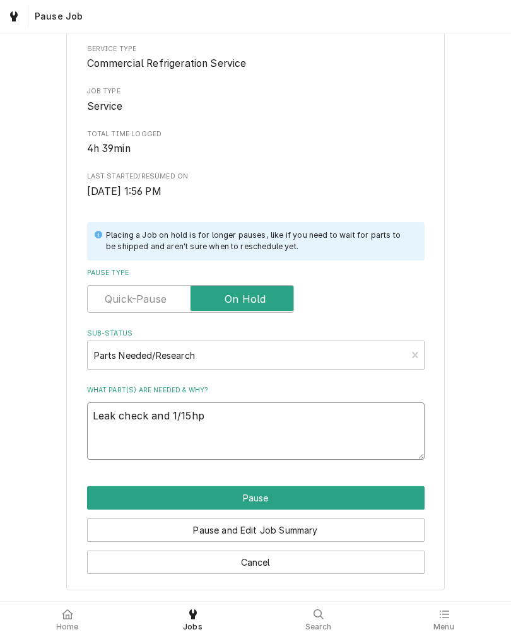
type textarea "x"
type textarea "Leak check and 1/15hp c"
type textarea "x"
type textarea "Leak check and 1/15hp cw"
type textarea "x"
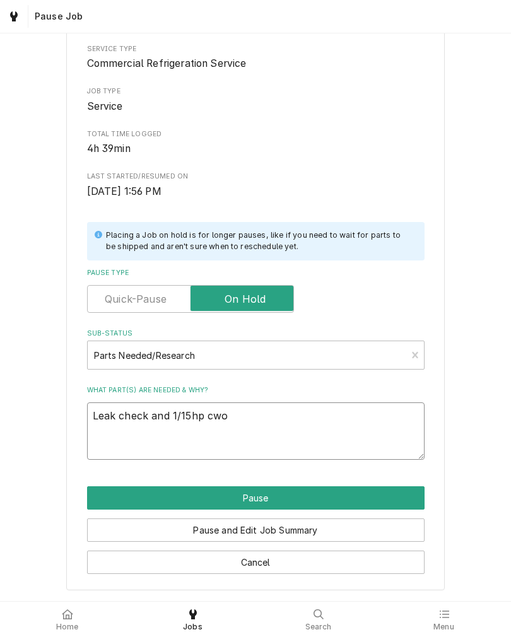
type textarea "Leak check and 1/15hp cw"
type textarea "x"
type textarea "Leak check and 1/15hp cw"
type textarea "x"
type textarea "Leak check and 1/15hp cw o"
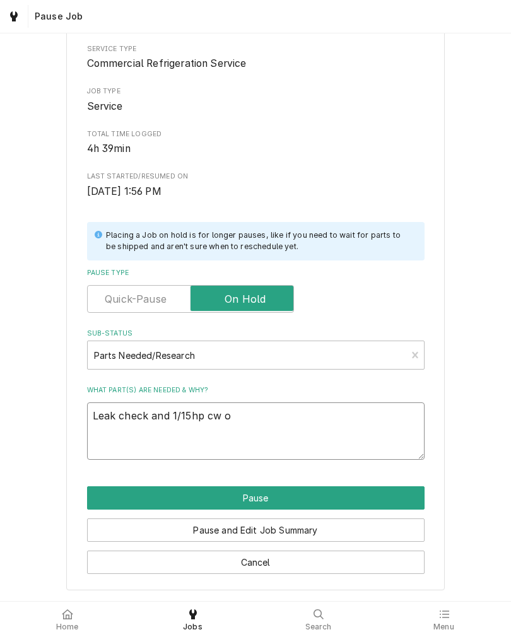
type textarea "x"
type textarea "Leak check and 1/15hp cw op"
type textarea "x"
type textarea "Leak check and 1/15hp cw opo"
type textarea "x"
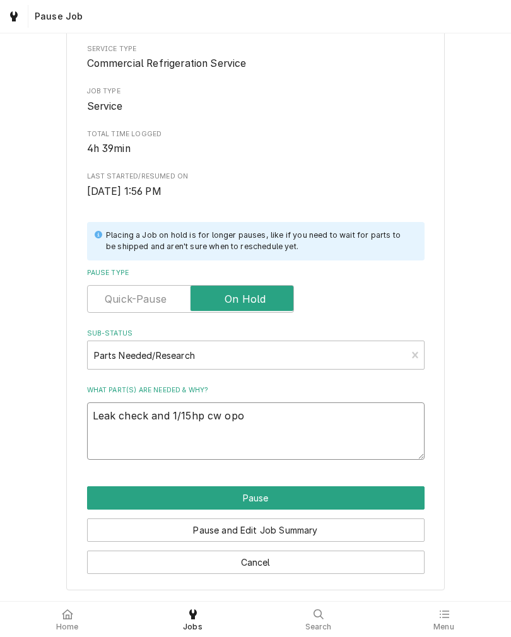
type textarea "Leak check and 1/15hp cw opos"
type textarea "x"
type textarea "Leak check and 1/15hp cw oposi"
type textarea "x"
type textarea "Leak check and 1/15hp cw oposit"
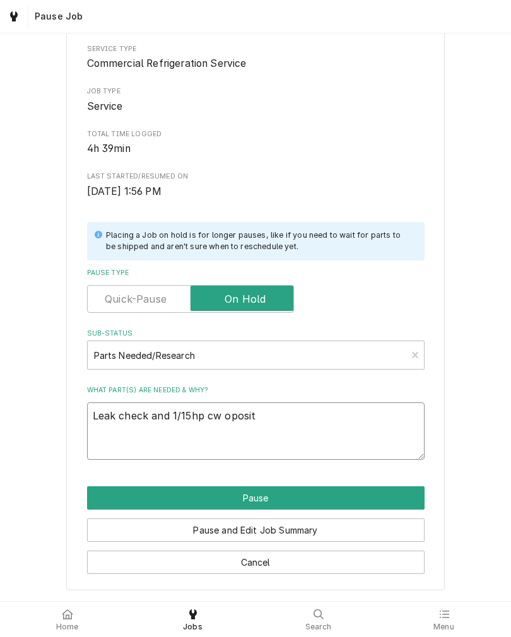
type textarea "x"
type textarea "Leak check and 1/15hp cw oposite"
type textarea "x"
type textarea "Leak check and 1/15hp cw opposite"
type textarea "x"
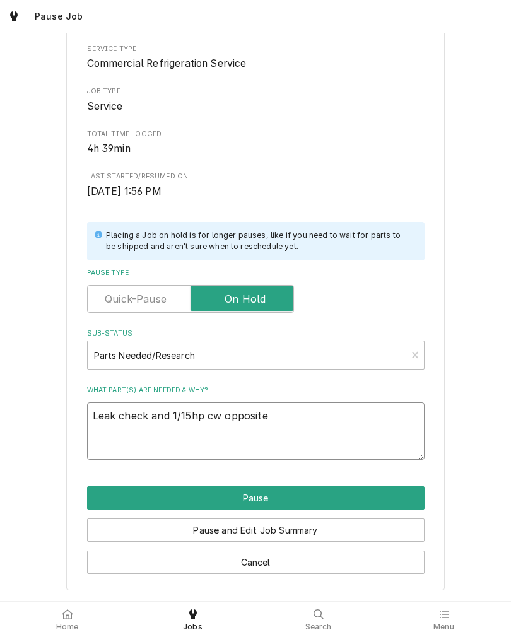
type textarea "Leak check and 1/15hp cw opposite"
type textarea "x"
type textarea "Leak check and 1/15hp cw opposite s"
type textarea "x"
type textarea "Leak check and 1/15hp cw opposite sh"
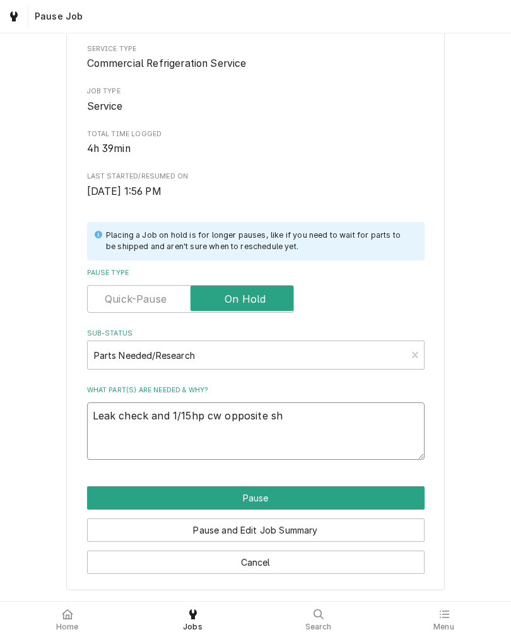
type textarea "x"
type textarea "Leak check and 1/15hp cw opposite sha"
type textarea "x"
type textarea "Leak check and 1/15hp cw opposite shaf"
type textarea "x"
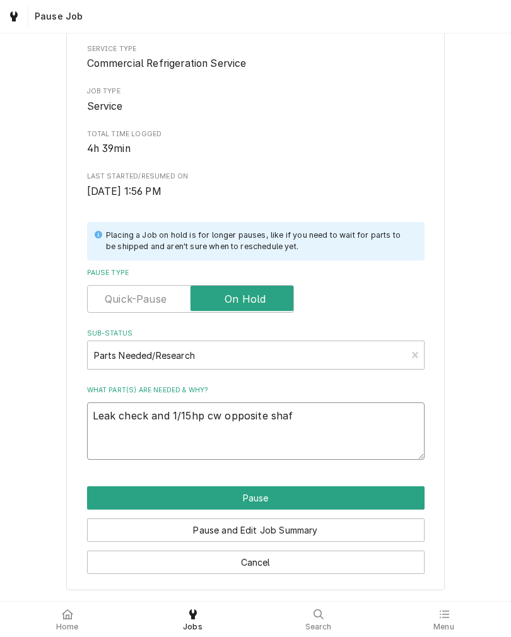
type textarea "Leak check and 1/15hp cw opposite shaft"
type textarea "x"
type textarea "Leak check and 1/15hp cw opposite shaft"
type textarea "x"
type textarea "Leak check and 1/15hp cw opposite shaft e"
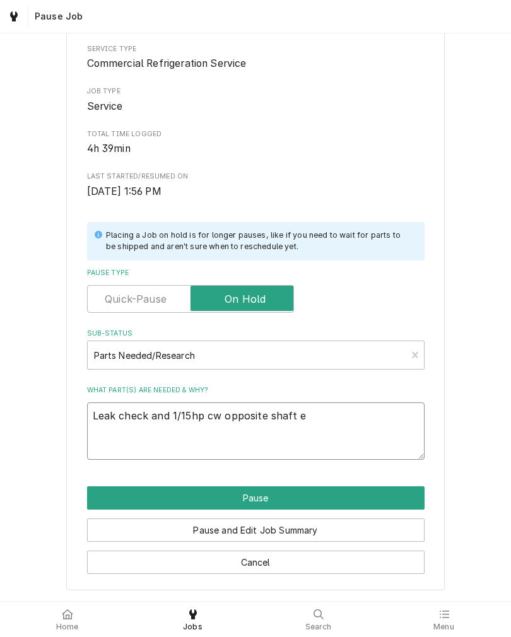
type textarea "x"
type textarea "Leak check and 1/15hp cw opposite shaft en"
type textarea "x"
type textarea "Leak check and 1/15hp cw opposite shaft end"
type textarea "x"
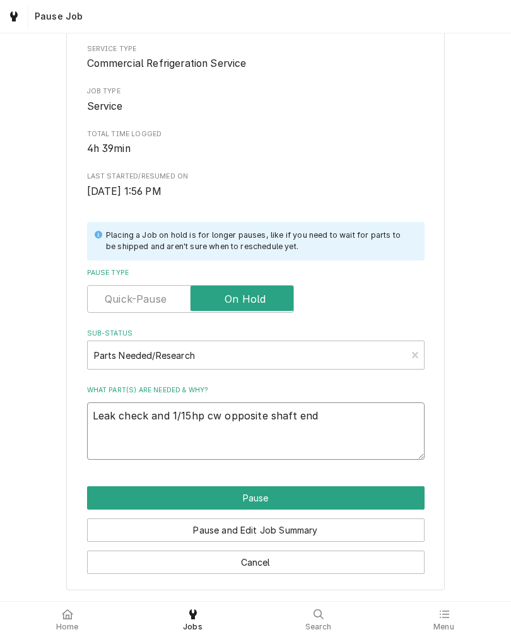
type textarea "Leak check and 1/15hp cw opposite shaft end"
type textarea "x"
type textarea "Leak check and 1/15hp cw opposite shaft end m"
type textarea "x"
type textarea "Leak check and 1/15hp cw opposite shaft end mot"
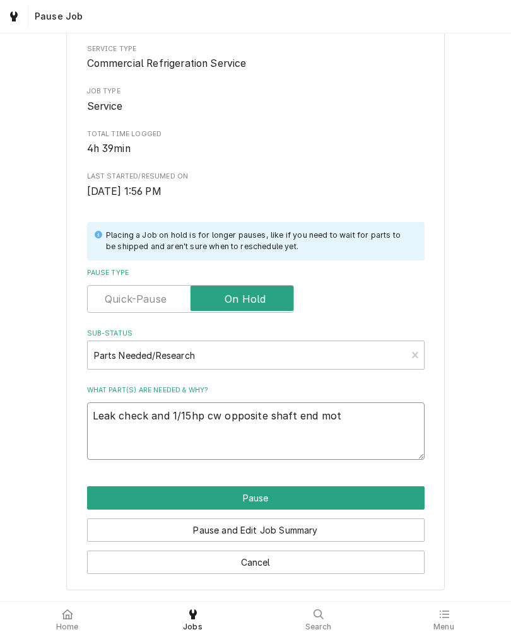
type textarea "x"
type textarea "Leak check and 1/15hp cw opposite shaft end moto"
type textarea "x"
type textarea "Leak check and 1/15hp cw opposite shaft end motor"
click at [39, 402] on div "Please confirm you'd like to pause this job. Roopairs Job ID JOB-1750 Service T…" at bounding box center [255, 271] width 511 height 657
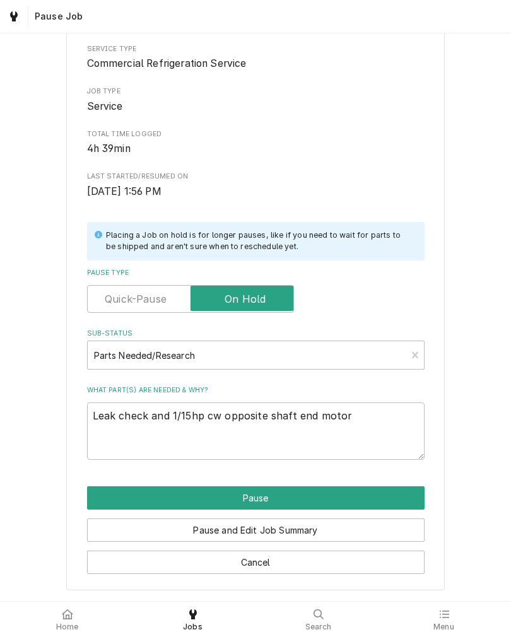
click at [100, 492] on button "Pause" at bounding box center [255, 497] width 337 height 23
type textarea "x"
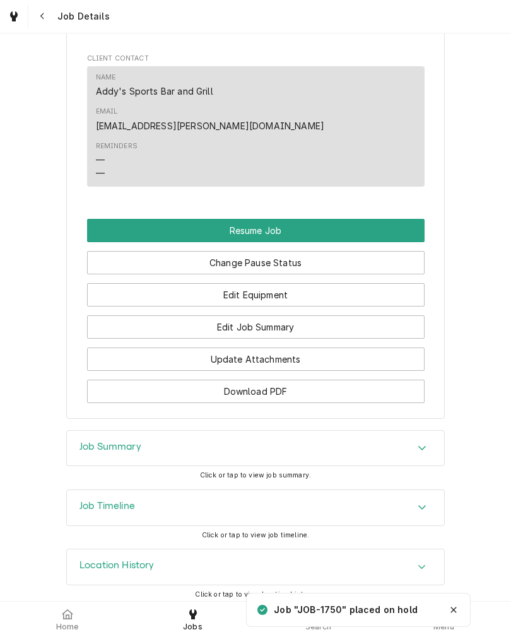
scroll to position [1067, 0]
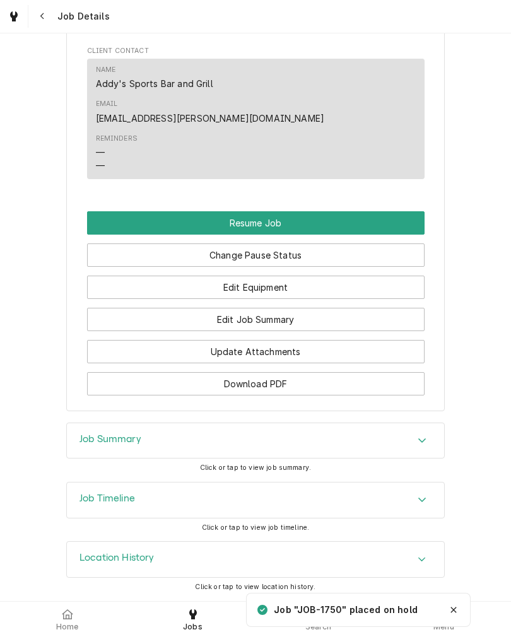
click at [63, 625] on span "Home" at bounding box center [67, 626] width 23 height 10
